Goal: Check status

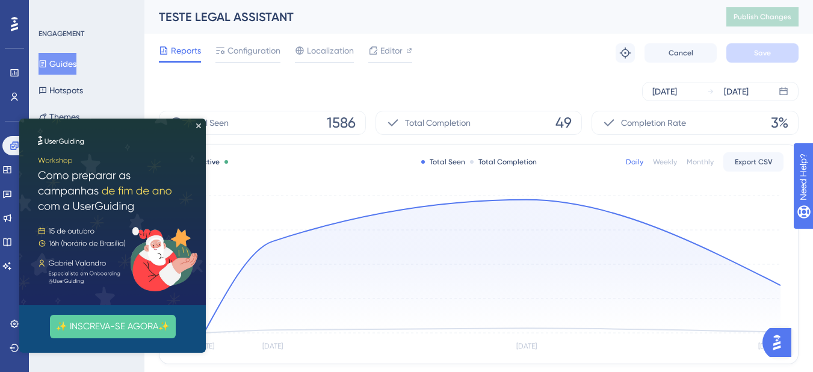
click at [279, 97] on div "[DATE] [DATE]" at bounding box center [479, 91] width 640 height 19
click at [202, 122] on img at bounding box center [112, 212] width 187 height 187
click at [198, 125] on icon "Close Preview" at bounding box center [198, 125] width 5 height 5
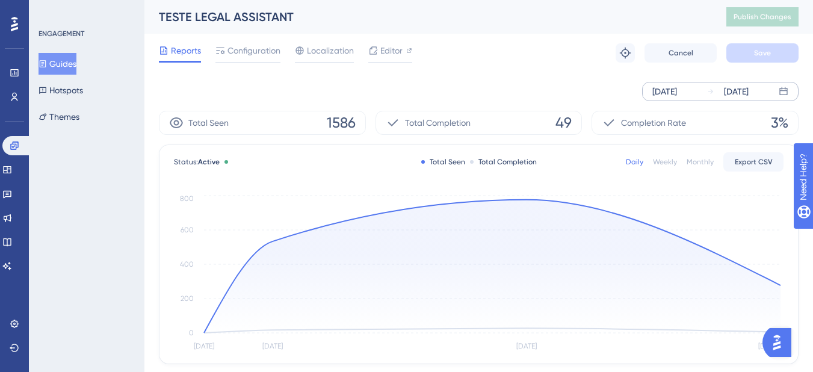
drag, startPoint x: 742, startPoint y: 87, endPoint x: 748, endPoint y: 95, distance: 9.9
click at [742, 87] on div "[DATE]" at bounding box center [736, 91] width 25 height 14
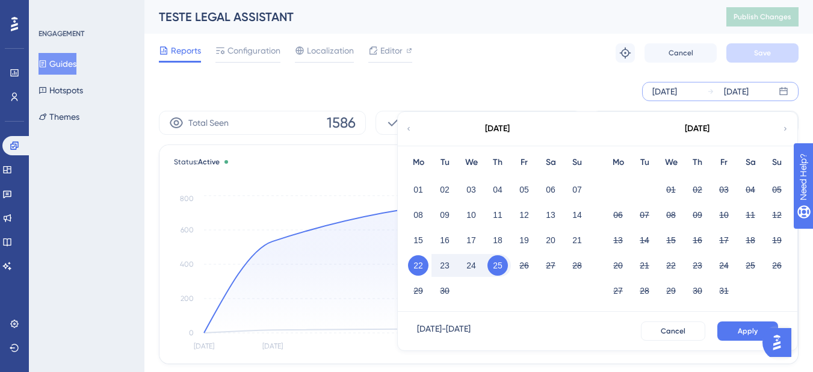
click at [766, 326] on button "Apply" at bounding box center [747, 330] width 61 height 19
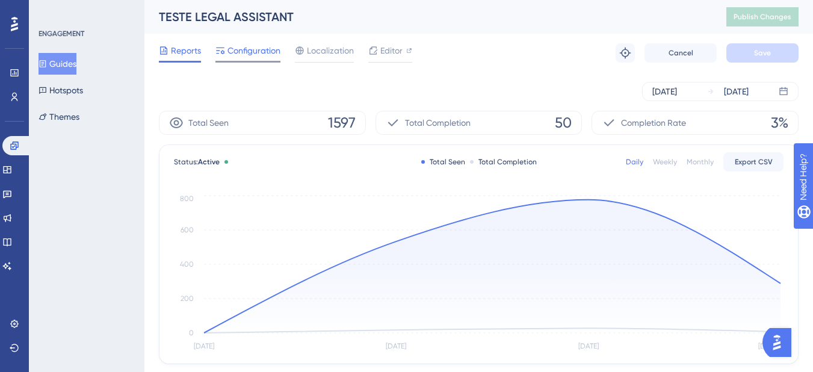
click at [241, 56] on span "Configuration" at bounding box center [253, 50] width 53 height 14
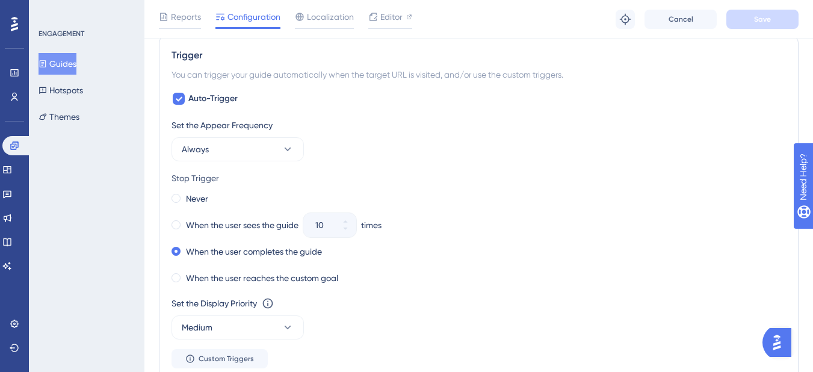
scroll to position [433, 0]
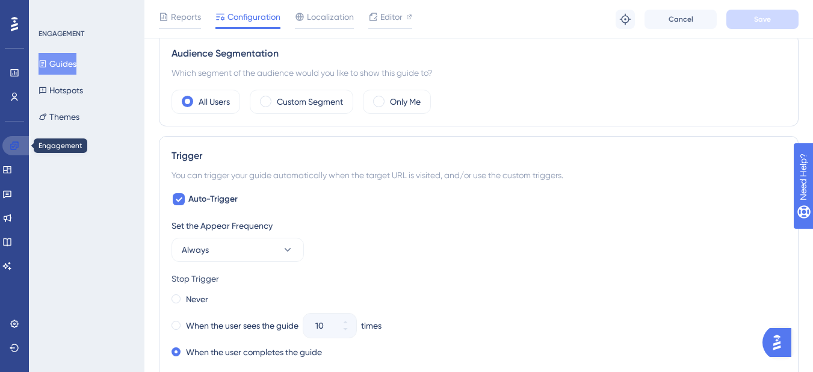
click at [13, 140] on link at bounding box center [16, 145] width 29 height 19
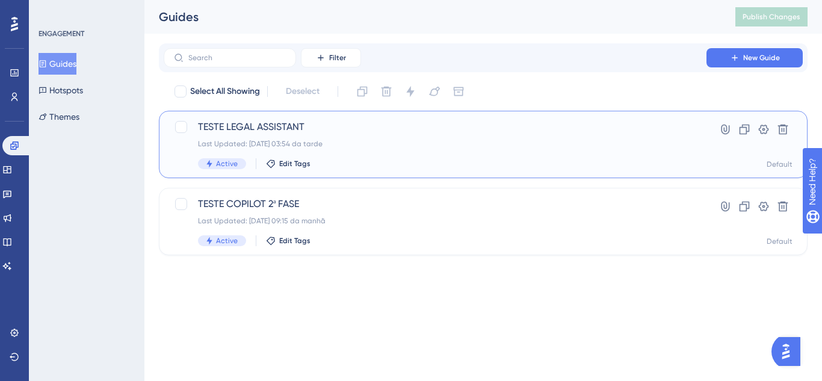
click at [396, 143] on div "Last Updated: [DATE] 03:54 da tarde" at bounding box center [435, 144] width 474 height 10
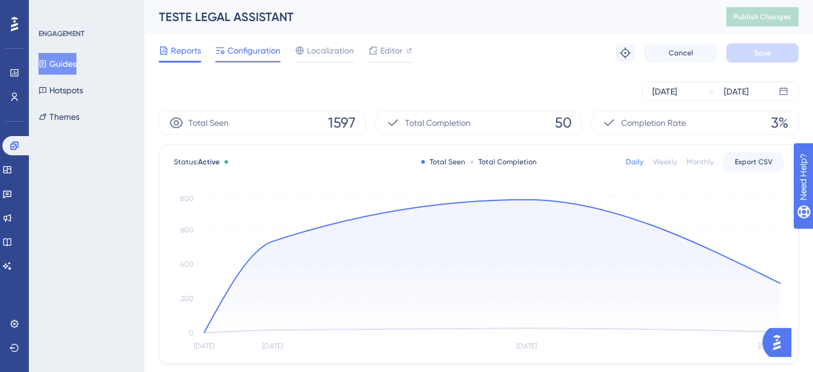
click at [255, 52] on span "Configuration" at bounding box center [253, 50] width 53 height 14
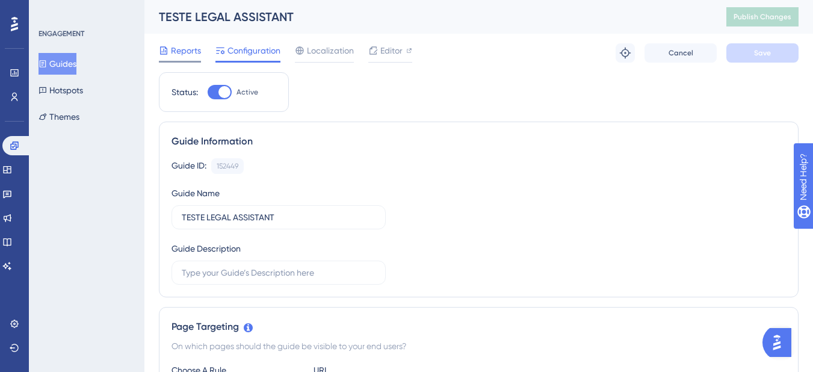
click at [190, 54] on span "Reports" at bounding box center [186, 50] width 30 height 14
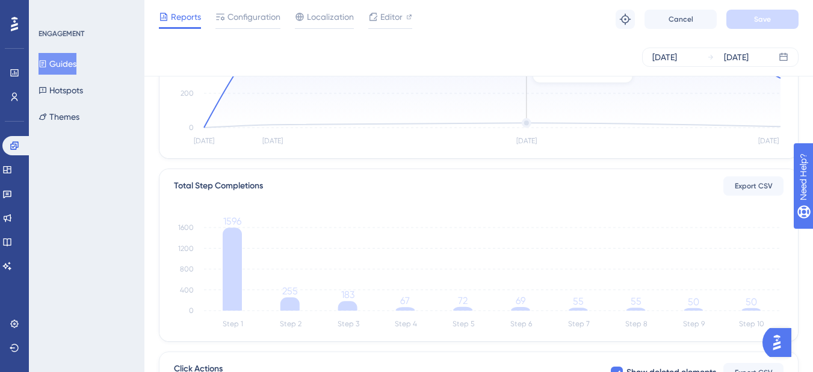
scroll to position [301, 0]
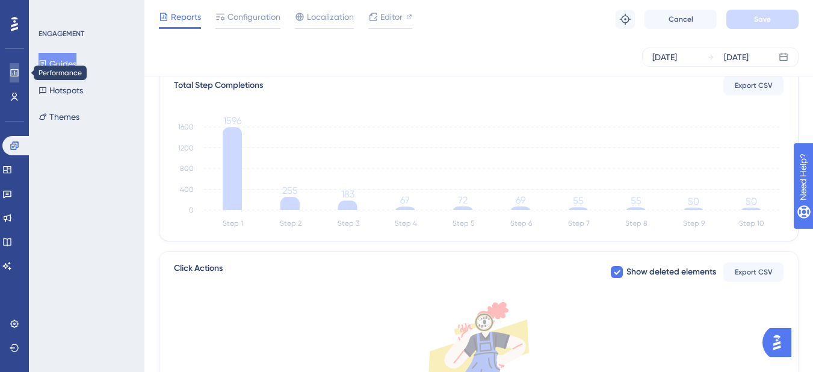
click at [16, 70] on icon at bounding box center [15, 73] width 10 height 10
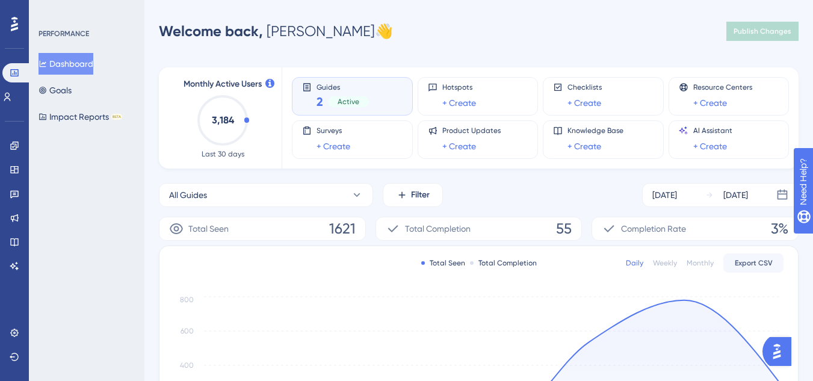
scroll to position [101, 0]
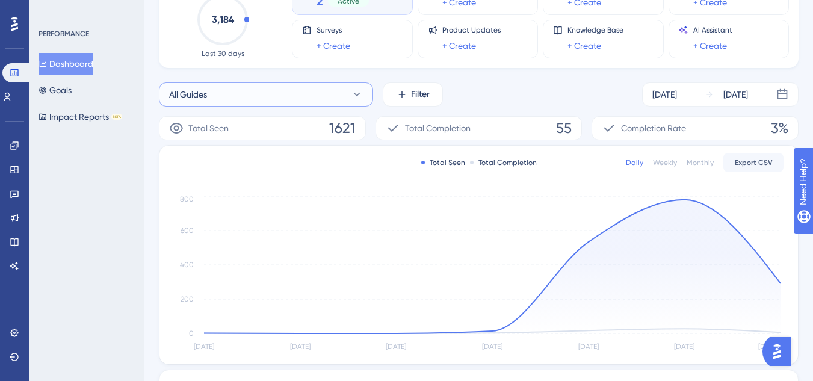
click at [280, 96] on button "All Guides" at bounding box center [266, 94] width 214 height 24
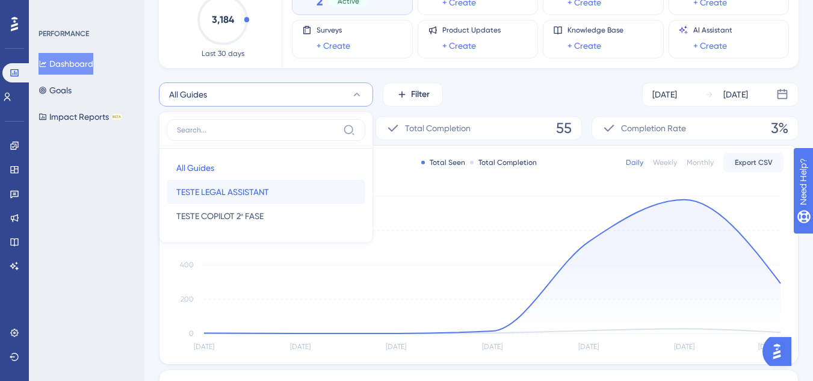
click at [275, 189] on button "TESTE LEGAL ASSISTANT TESTE LEGAL ASSISTANT" at bounding box center [266, 192] width 199 height 24
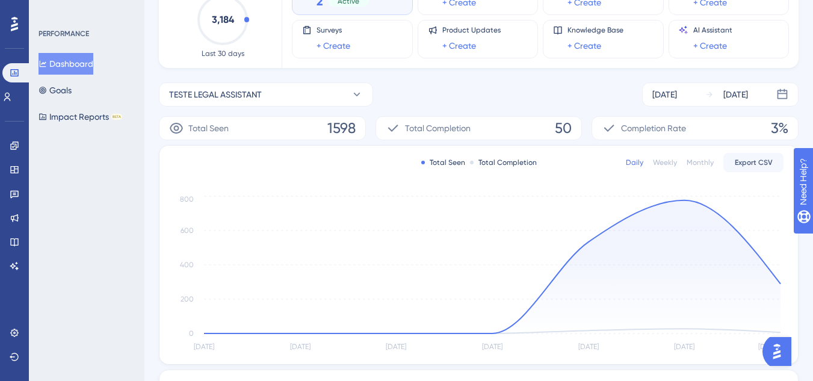
scroll to position [300, 0]
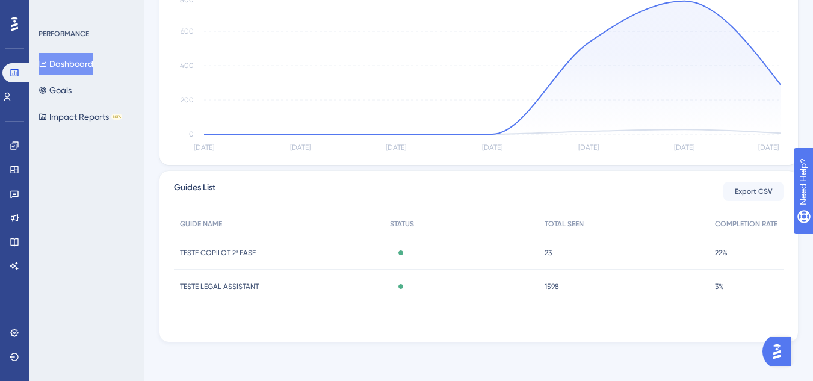
click at [286, 288] on div "TESTE LEGAL ASSISTANT TESTE LEGAL ASSISTANT" at bounding box center [279, 287] width 210 height 34
